Goal: Information Seeking & Learning: Understand process/instructions

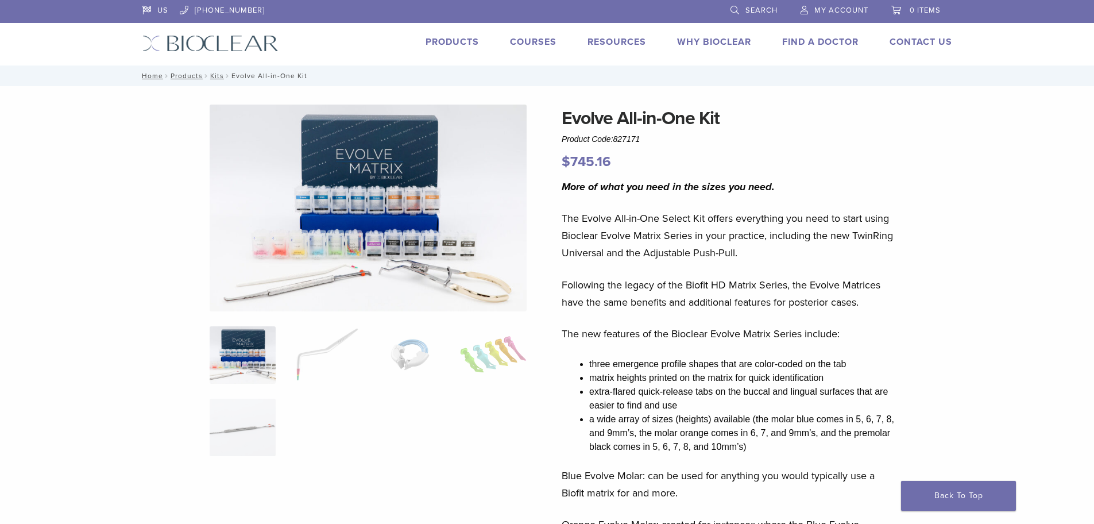
click at [414, 245] on img at bounding box center [368, 208] width 317 height 207
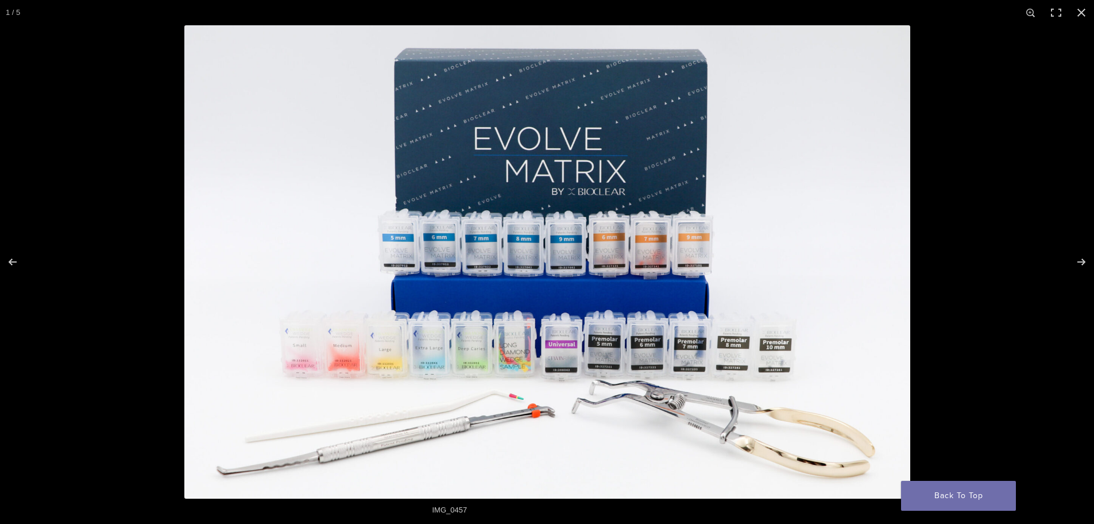
click at [448, 288] on img at bounding box center [547, 261] width 726 height 473
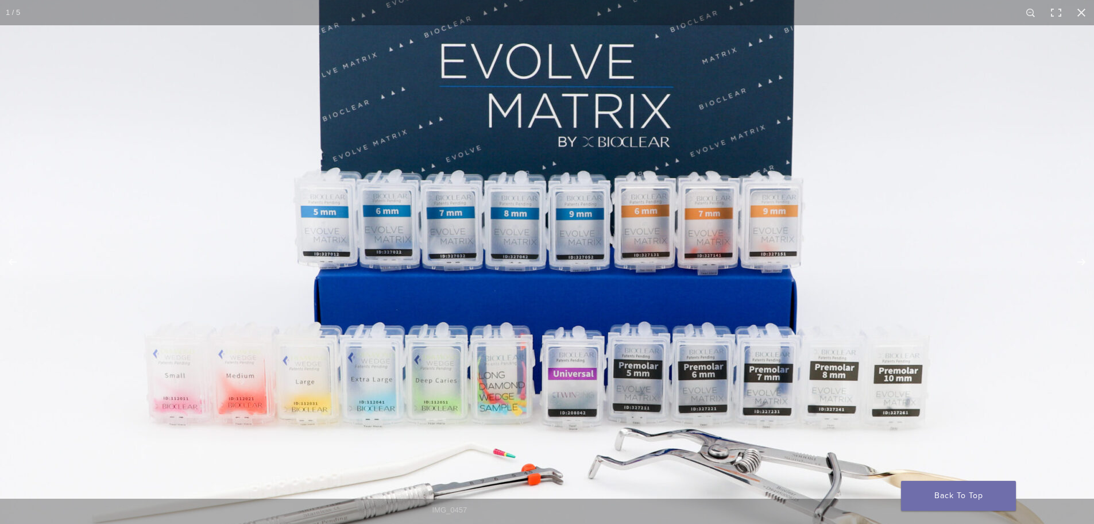
click at [448, 288] on img at bounding box center [551, 248] width 1103 height 719
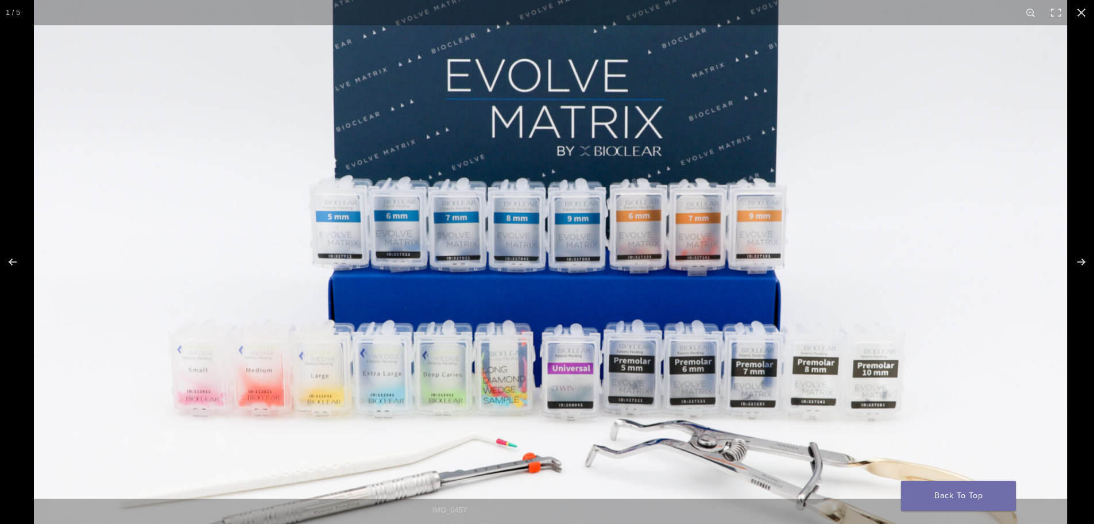
click at [448, 288] on img at bounding box center [550, 251] width 1033 height 674
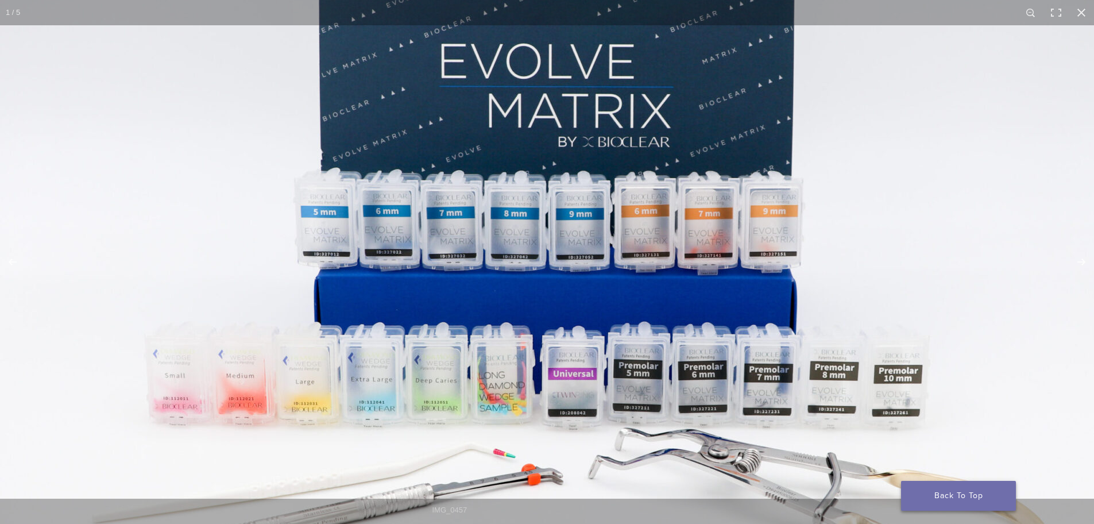
click at [674, 366] on link "Back To Top" at bounding box center [958, 496] width 115 height 30
click at [674, 5] on button "Close (Esc)" at bounding box center [1081, 12] width 25 height 25
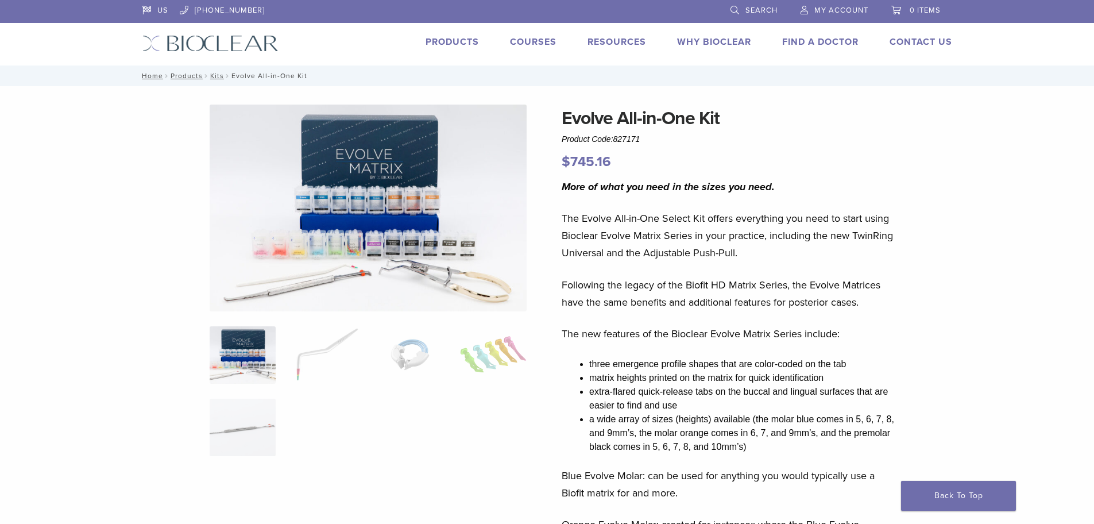
click at [455, 43] on link "Products" at bounding box center [452, 41] width 53 height 11
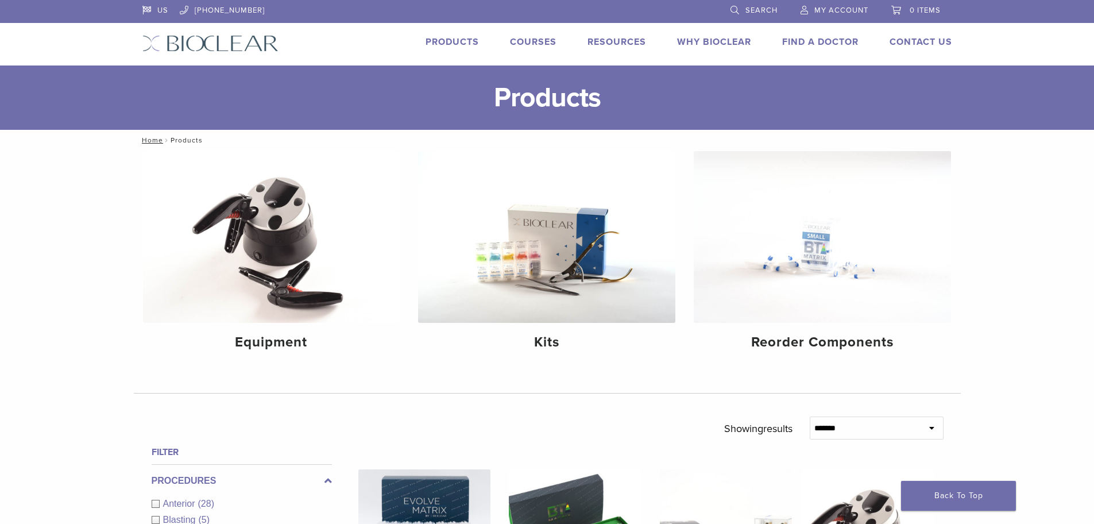
click at [529, 43] on link "Courses" at bounding box center [533, 41] width 47 height 11
click at [632, 42] on link "Resources" at bounding box center [617, 41] width 59 height 11
click at [634, 57] on link "Technique Guides, IFU, & SDS" at bounding box center [667, 61] width 153 height 25
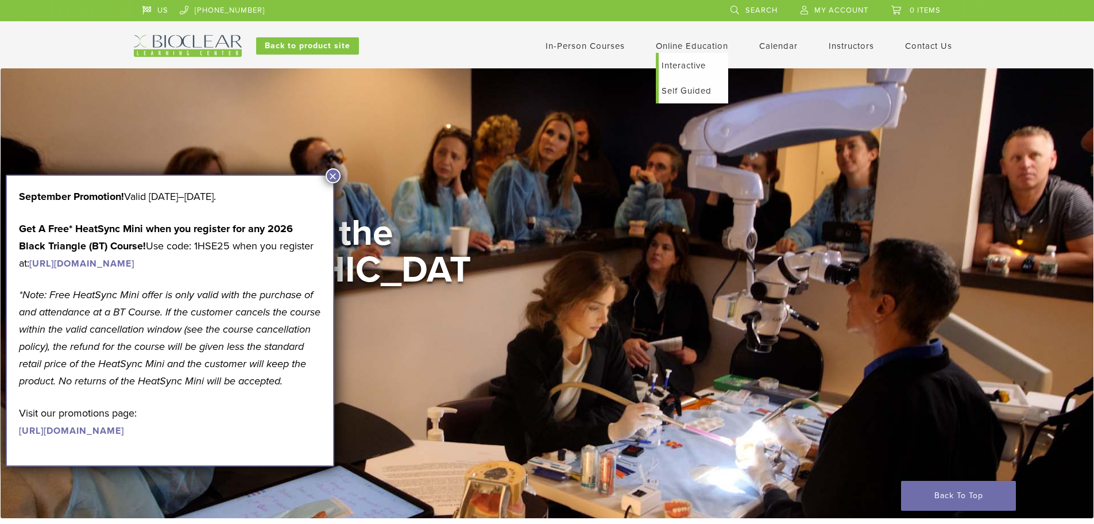
click at [666, 90] on link "Self Guided" at bounding box center [694, 90] width 70 height 25
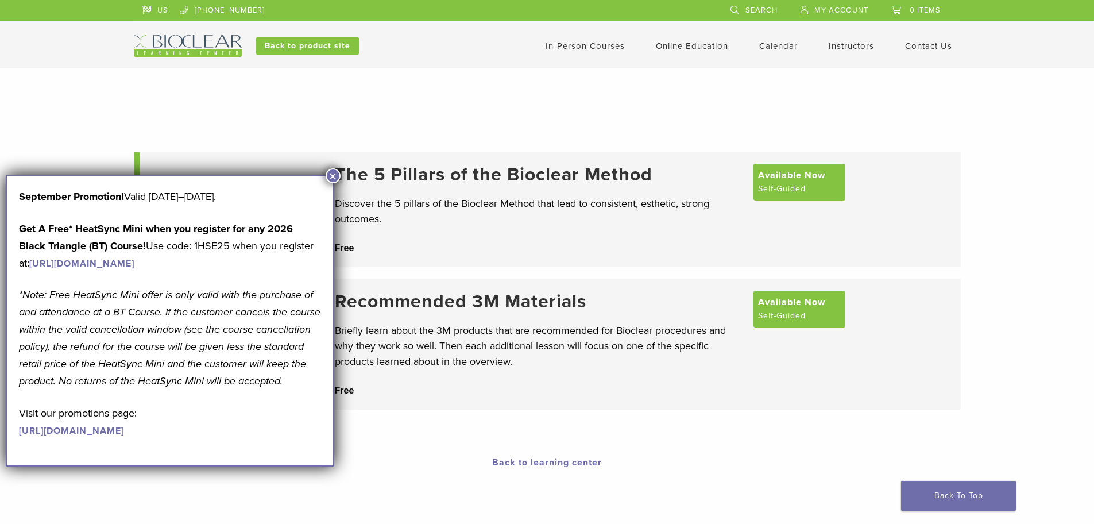
click at [745, 342] on li "Recommended 3M Materials Briefly learn about the 3M products that are recommend…" at bounding box center [547, 344] width 827 height 131
click at [708, 117] on div at bounding box center [547, 96] width 1094 height 57
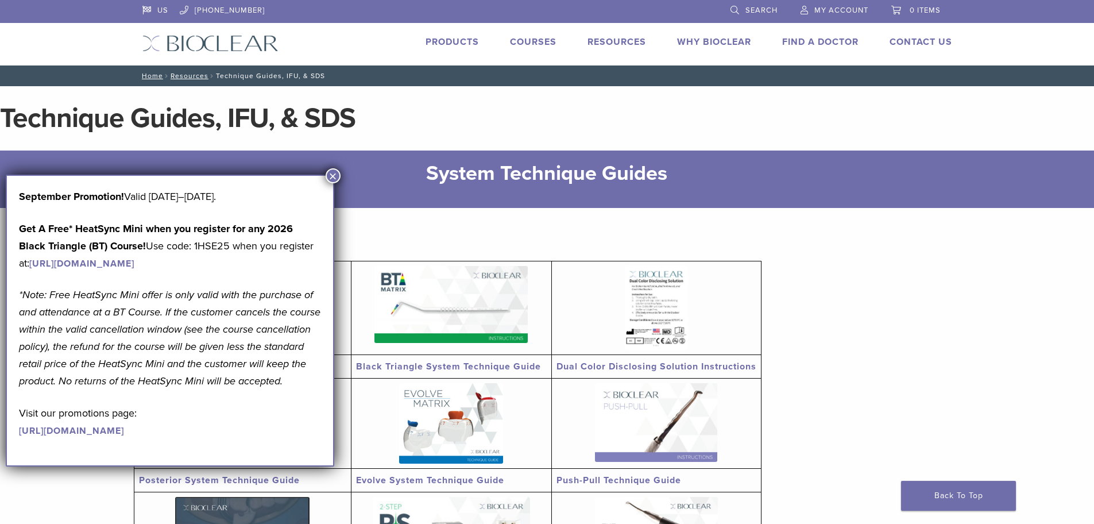
click at [338, 173] on button "×" at bounding box center [333, 175] width 15 height 15
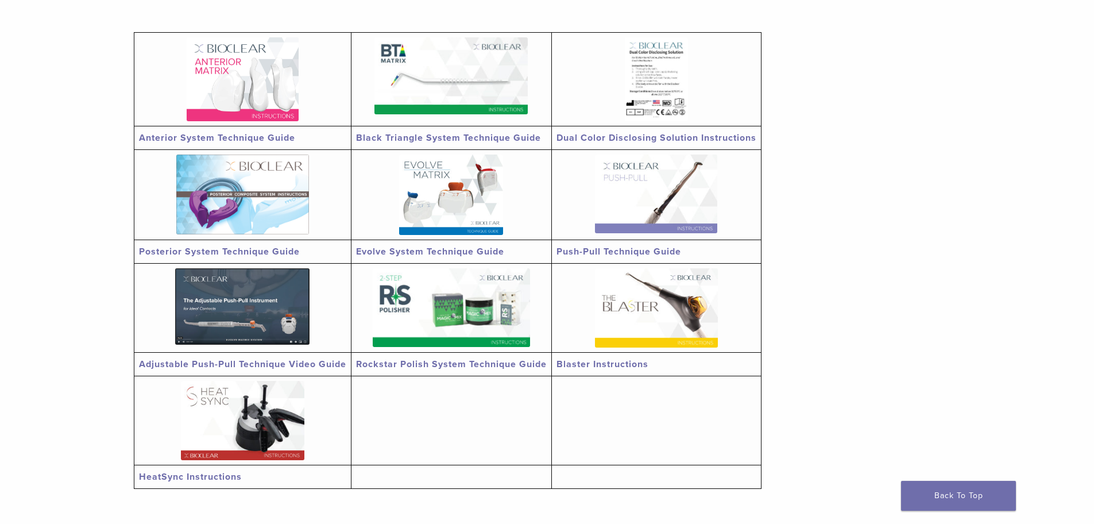
scroll to position [230, 0]
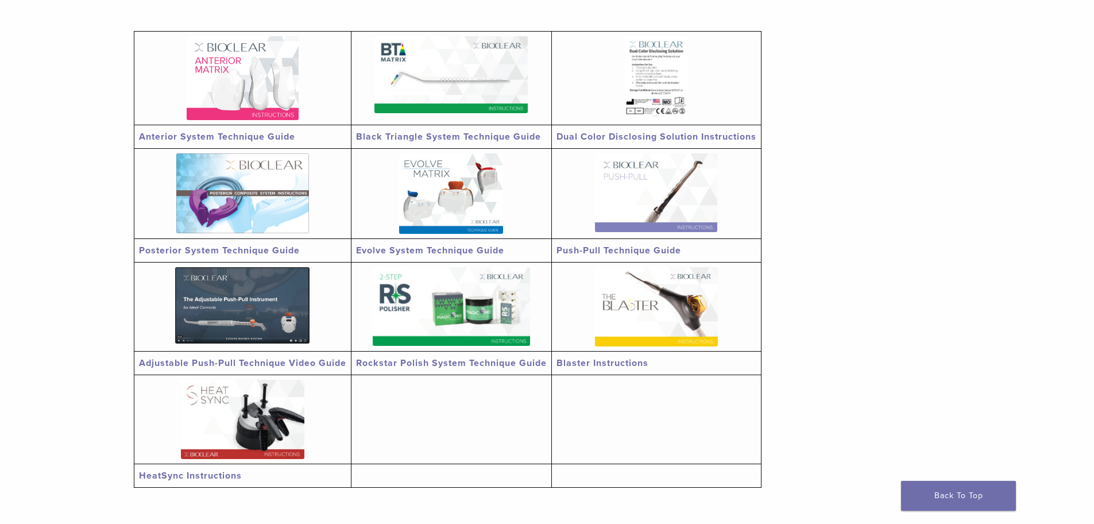
click at [295, 356] on td "Adjustable Push-Pull Technique Video Guide" at bounding box center [242, 364] width 217 height 24
click at [296, 337] on img at bounding box center [242, 305] width 134 height 76
click at [262, 316] on img at bounding box center [242, 305] width 134 height 76
